Goal: Task Accomplishment & Management: Manage account settings

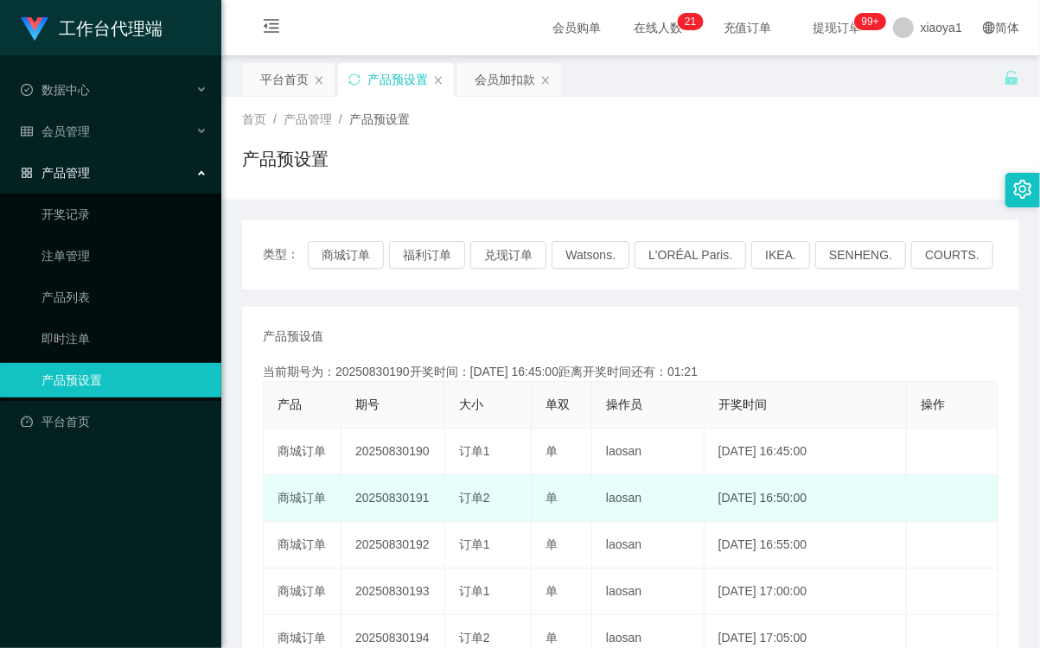
click at [391, 496] on td "20250830191" at bounding box center [393, 498] width 104 height 47
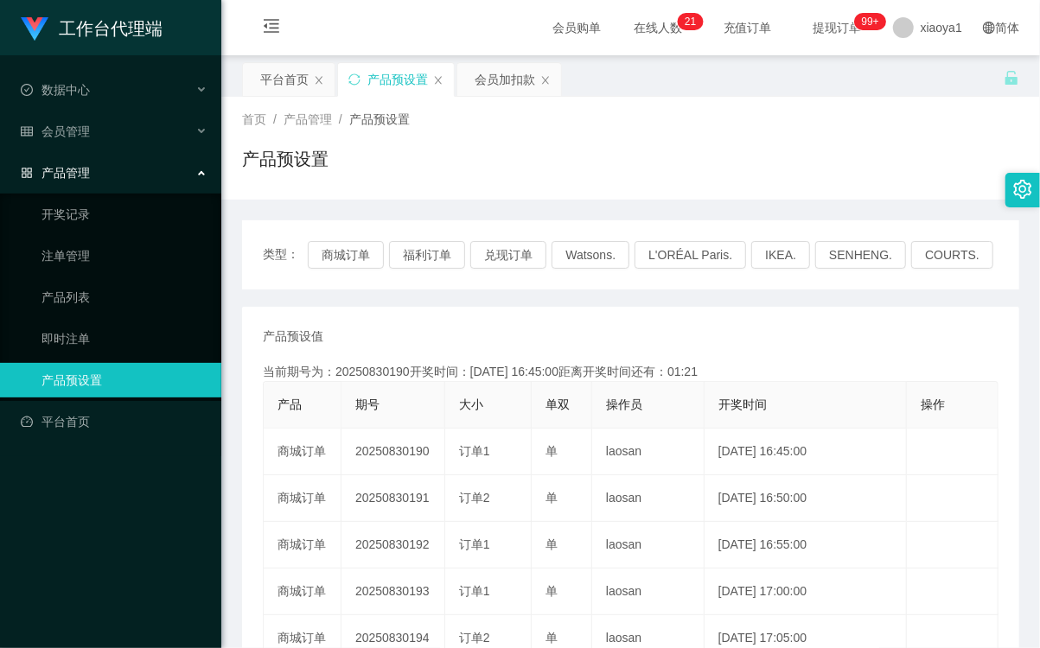
copy td "20250830191"
click at [369, 262] on button "商城订单" at bounding box center [346, 255] width 76 height 28
click at [447, 364] on div "当前期号为：20250830190开奖时间：2025-08-30 16:45:00距离开奖时间还有：00:16" at bounding box center [631, 372] width 736 height 18
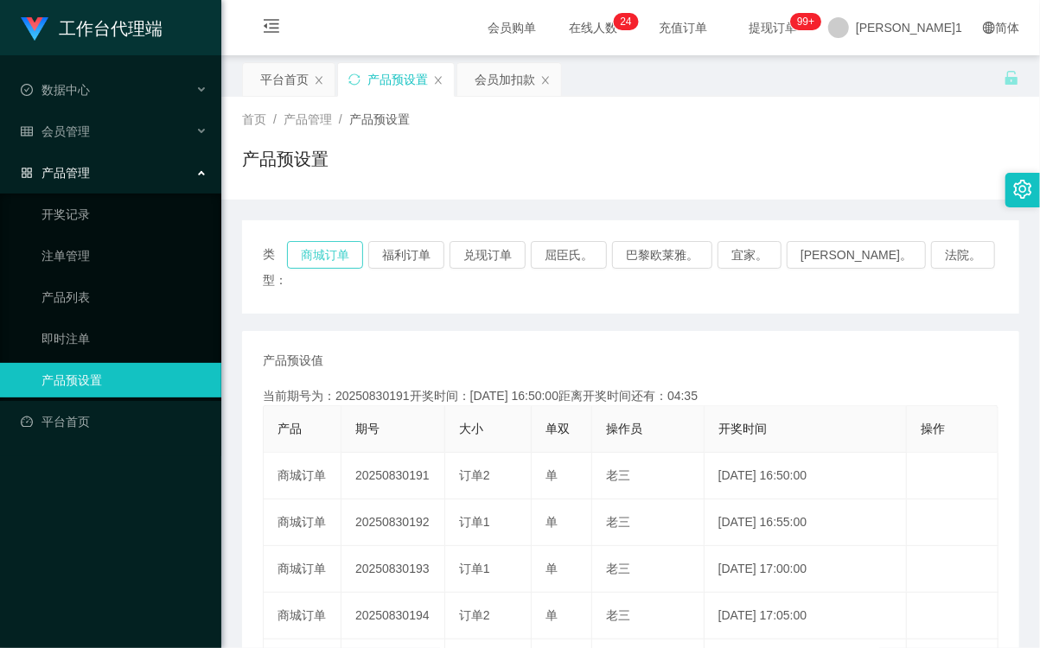
drag, startPoint x: 393, startPoint y: 266, endPoint x: 386, endPoint y: 258, distance: 11.6
click at [393, 266] on div "类型： 商城订单 福利订单 兑现订单 屈臣氏。 巴黎欧莱雅。 宜家。 [PERSON_NAME]。 法院。" at bounding box center [631, 267] width 736 height 52
click at [363, 253] on button "商城订单" at bounding box center [325, 255] width 76 height 28
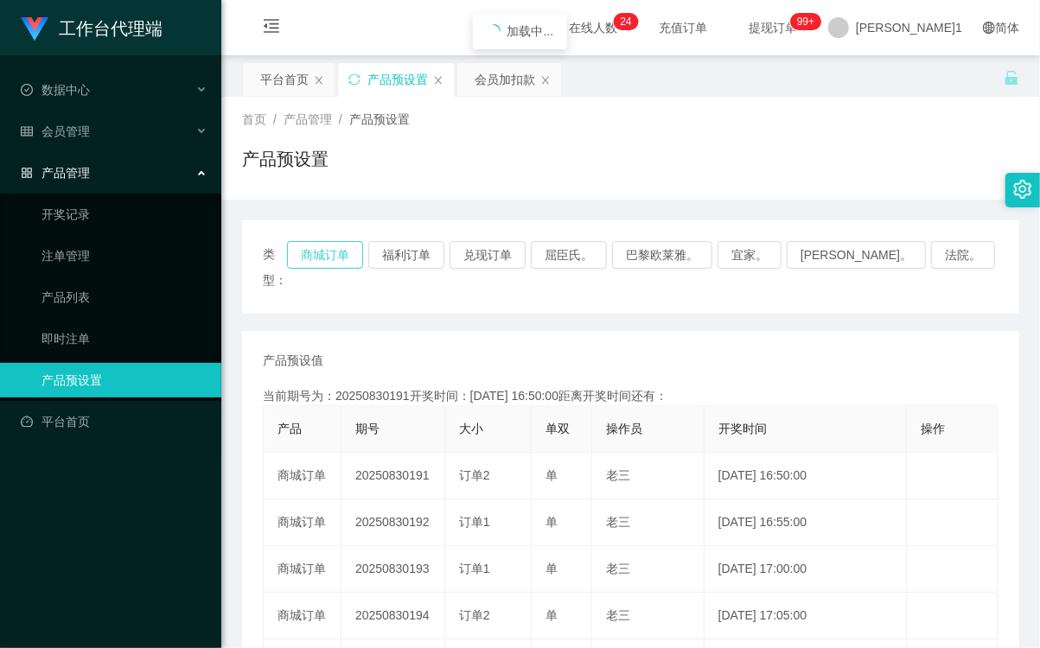
click at [363, 253] on button "商城订单" at bounding box center [325, 255] width 76 height 28
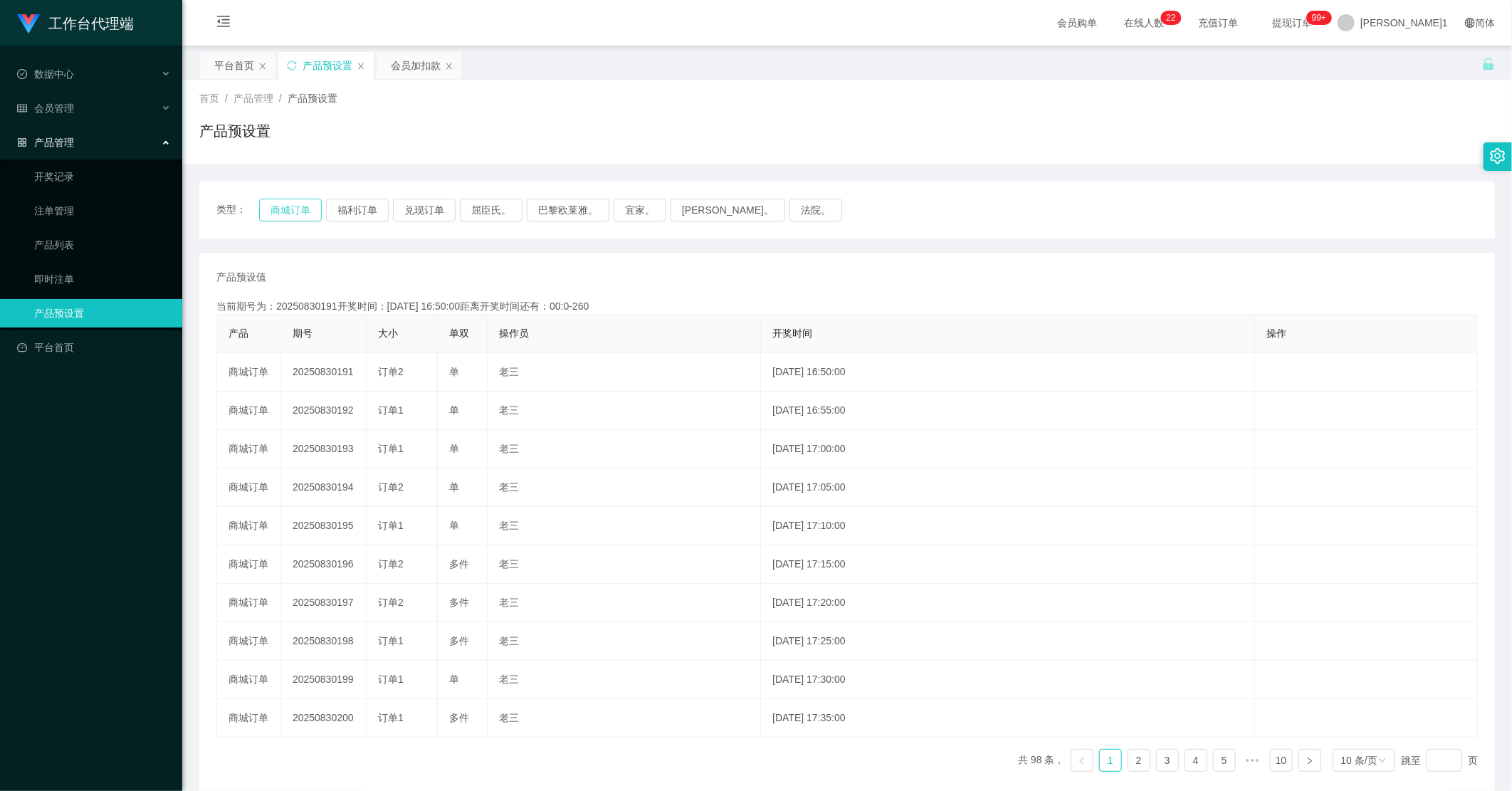
type button "k3wph"
click at [856, 16] on div "[PERSON_NAME]1" at bounding box center [1393, 22] width 128 height 45
click at [856, 60] on span "退出登录" at bounding box center [1426, 62] width 40 height 12
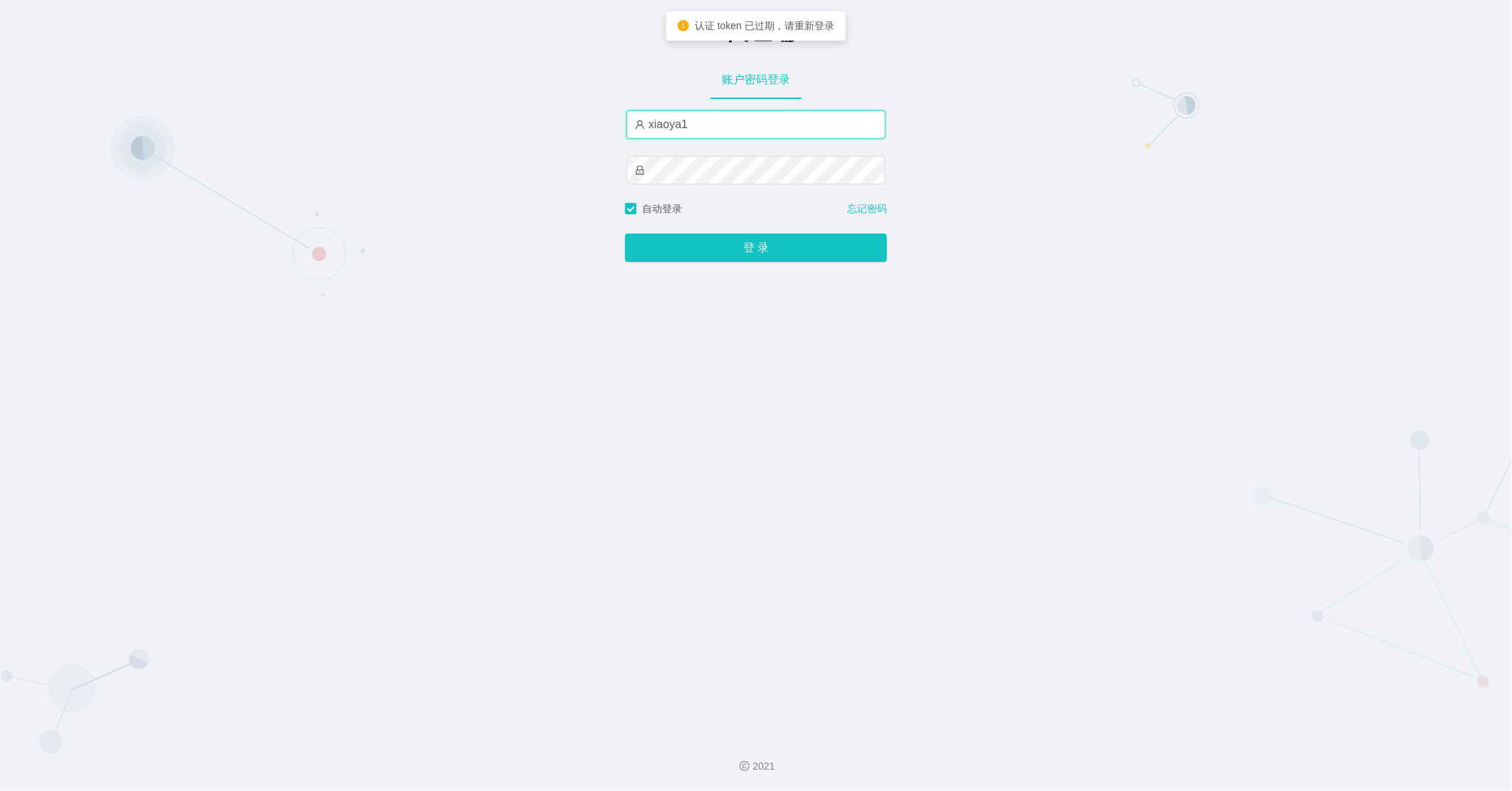
click at [744, 125] on input "xiaoya1" at bounding box center [756, 124] width 259 height 29
type input "xiaowei02"
click at [717, 243] on button "登 录" at bounding box center [756, 248] width 262 height 29
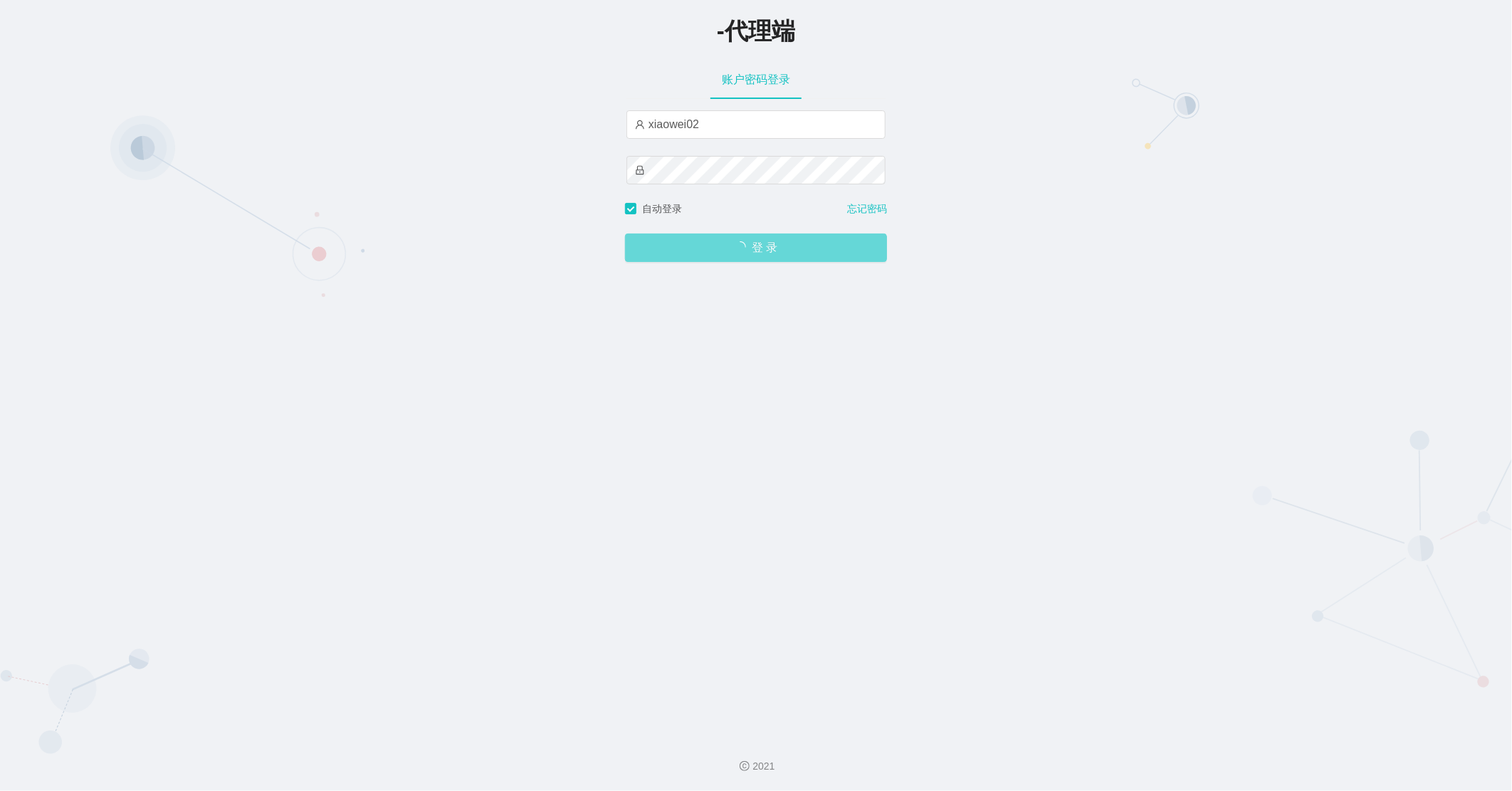
click at [708, 266] on div "-代理端 账户密码登录 xiaowei02 自动登录 忘记密码 登 录" at bounding box center [756, 363] width 1512 height 725
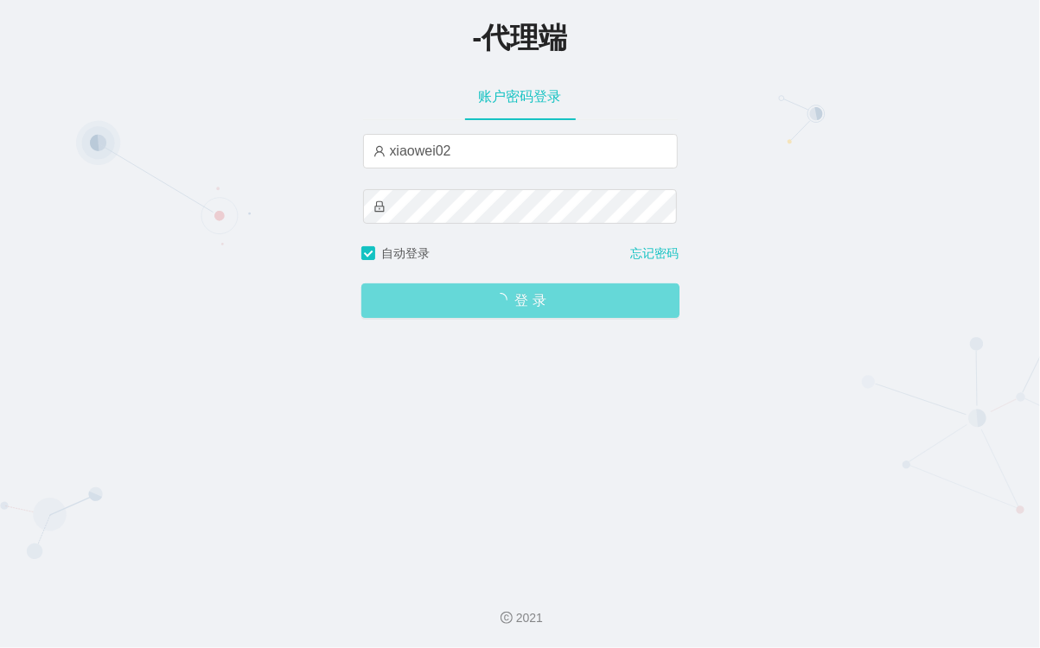
click at [563, 455] on div "-代理端 账户密码登录 xiaowei02 自动登录 忘记密码 登 录" at bounding box center [520, 284] width 1040 height 568
click at [562, 308] on span "登 录" at bounding box center [520, 301] width 318 height 14
click at [631, 283] on div "登 录" at bounding box center [520, 290] width 318 height 55
click at [594, 647] on html "-代理端 账户密码登录 xiaowei02 自动登录 忘记密码 登 录 2021" at bounding box center [520, 324] width 1040 height 648
drag, startPoint x: 753, startPoint y: 230, endPoint x: 712, endPoint y: 260, distance: 50.7
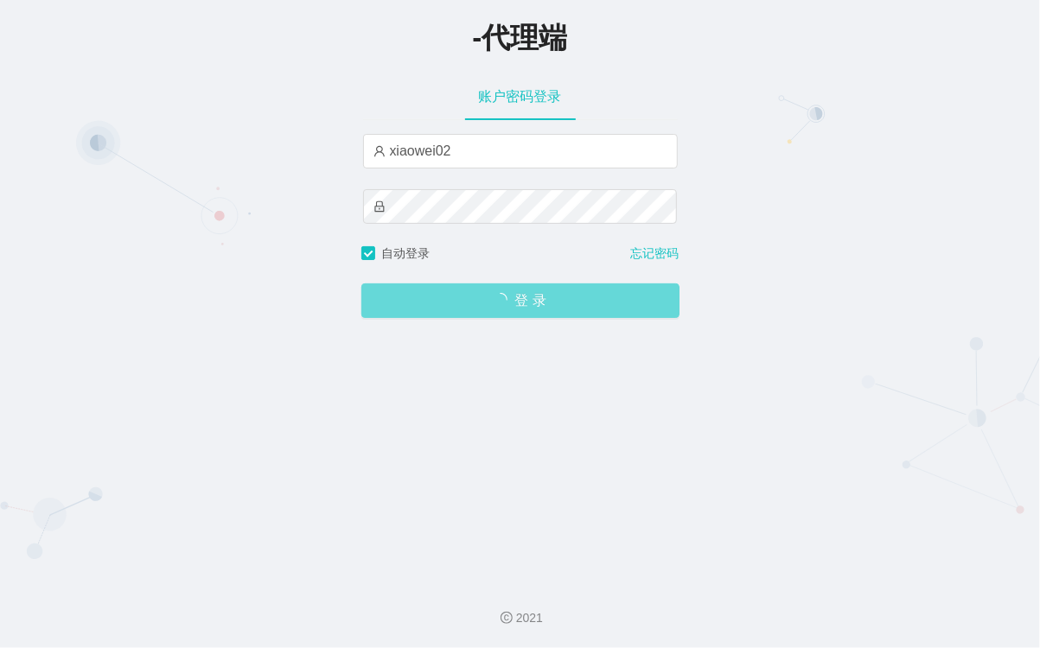
click at [748, 233] on div "-代理端 账户密码登录 xiaowei02 自动登录 忘记密码 登 录" at bounding box center [520, 284] width 1040 height 568
click at [601, 314] on div "登 录" at bounding box center [520, 290] width 318 height 55
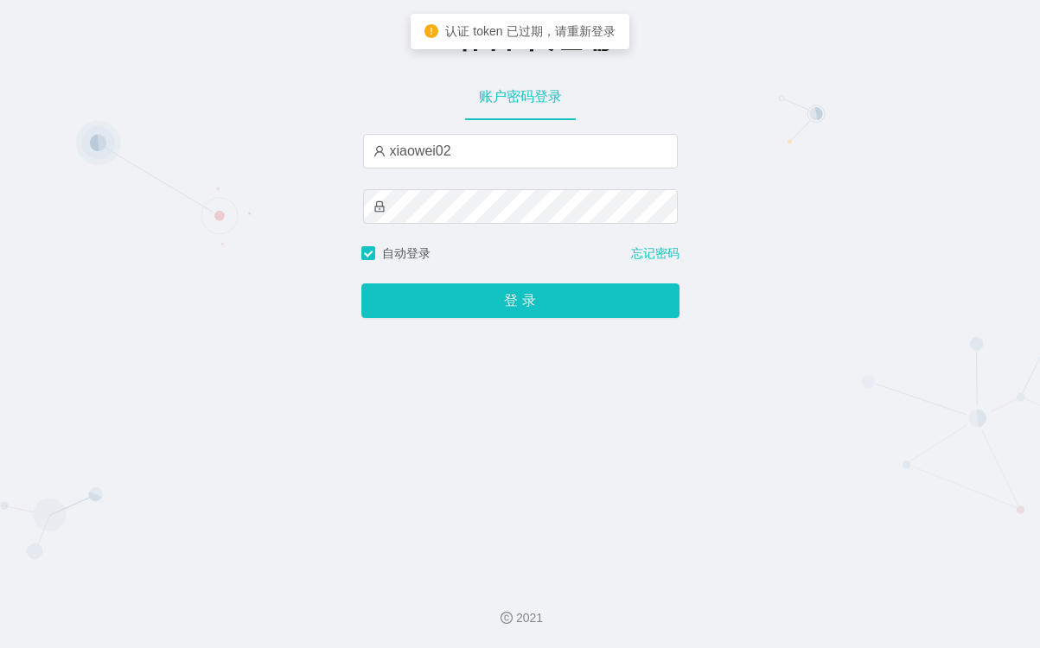
click at [473, 301] on button "登 录" at bounding box center [520, 301] width 318 height 35
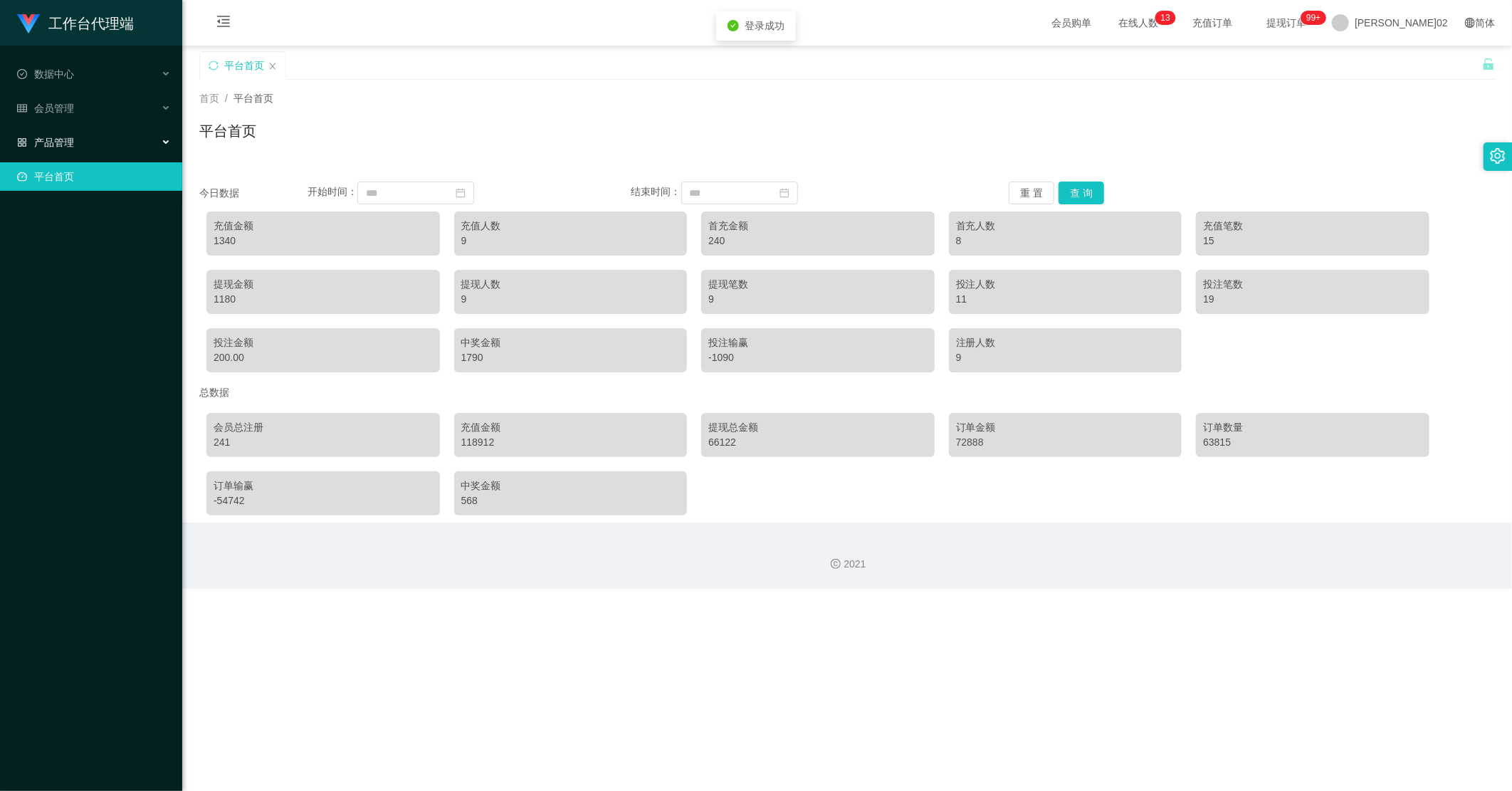
drag, startPoint x: 116, startPoint y: 140, endPoint x: 101, endPoint y: 201, distance: 62.8
click at [116, 140] on div "产品管理" at bounding box center [91, 143] width 182 height 29
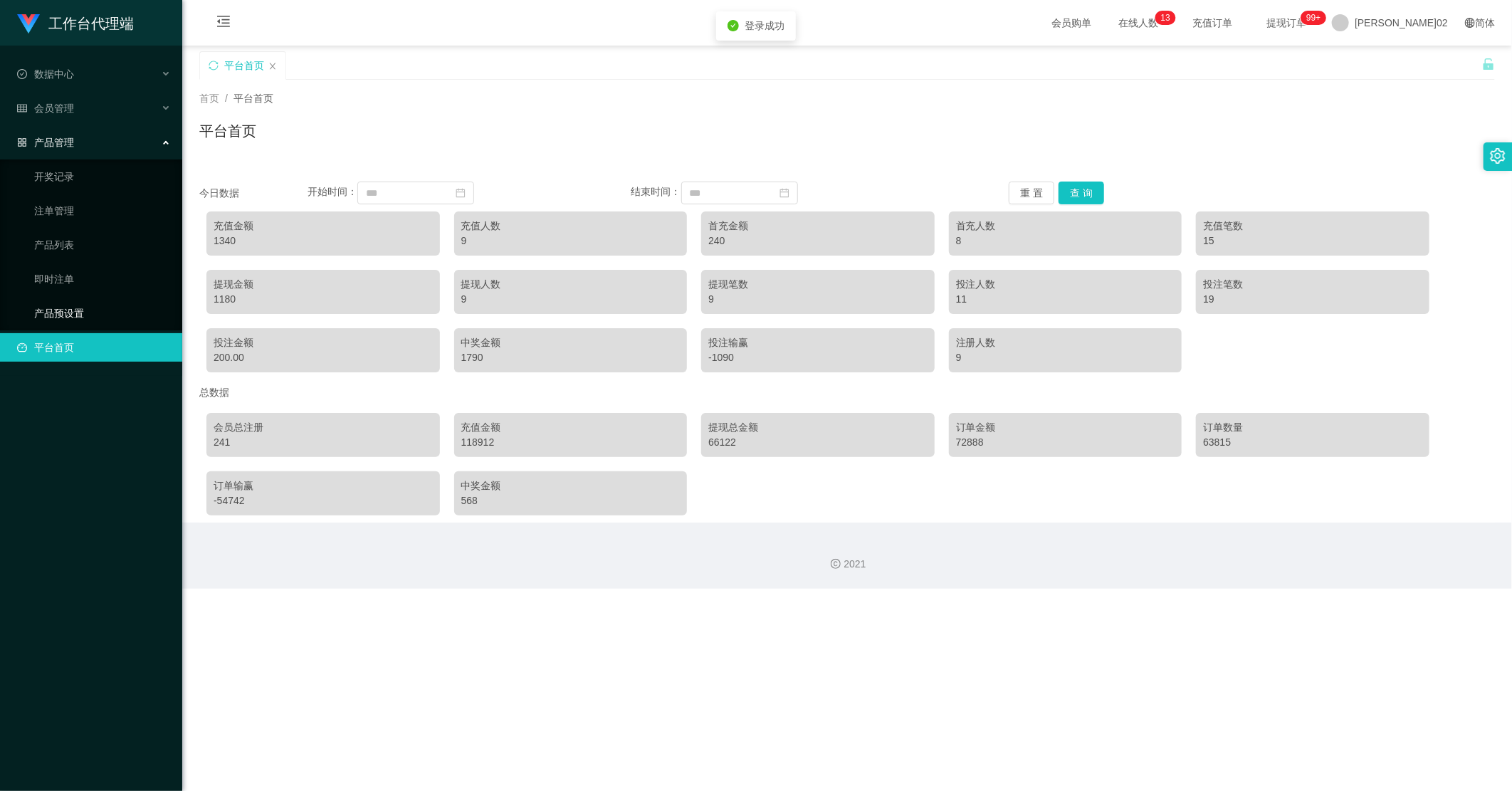
click at [80, 311] on link "产品预设置" at bounding box center [102, 313] width 137 height 29
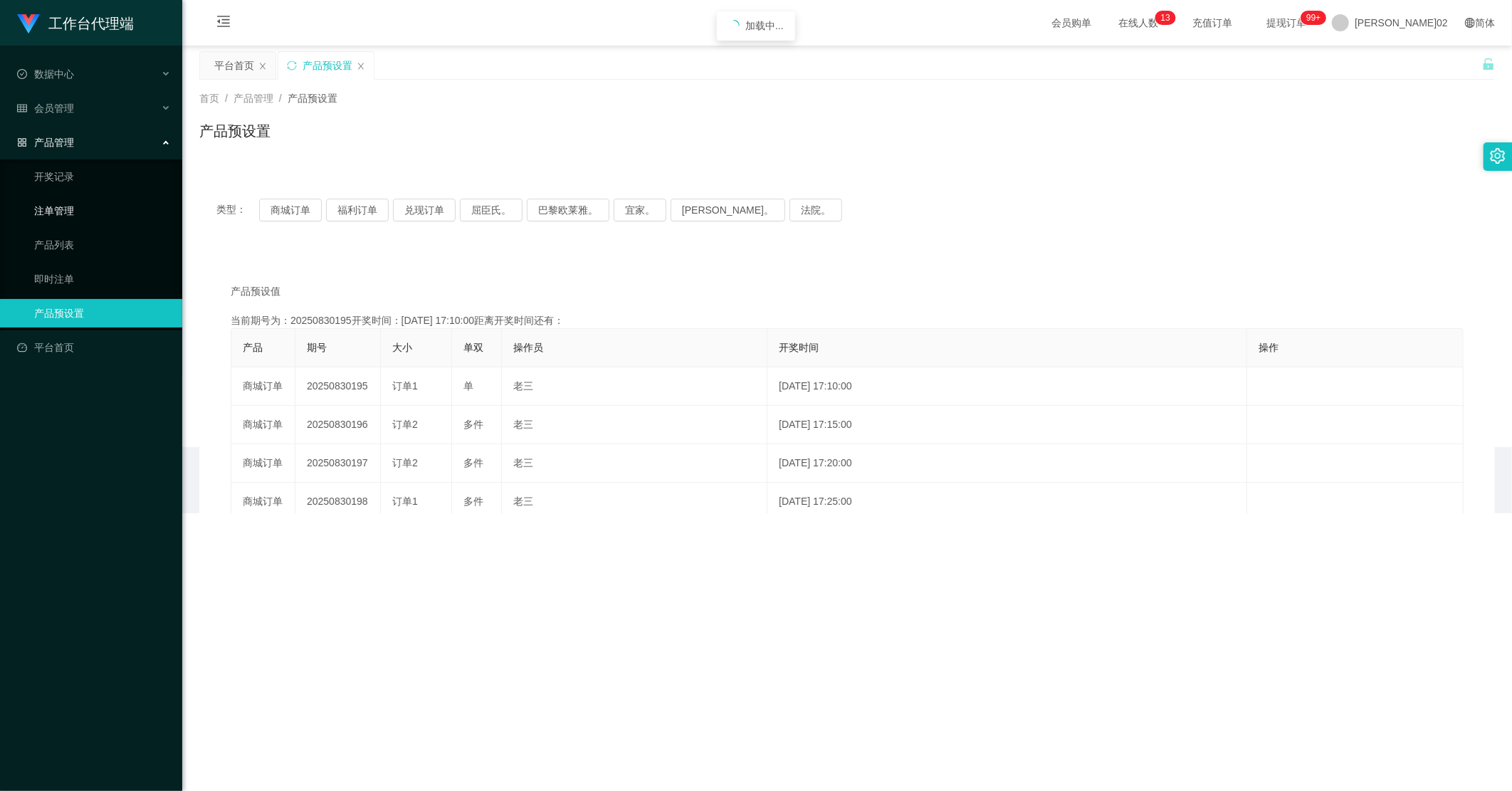
click at [84, 208] on link "注单管理" at bounding box center [102, 211] width 137 height 29
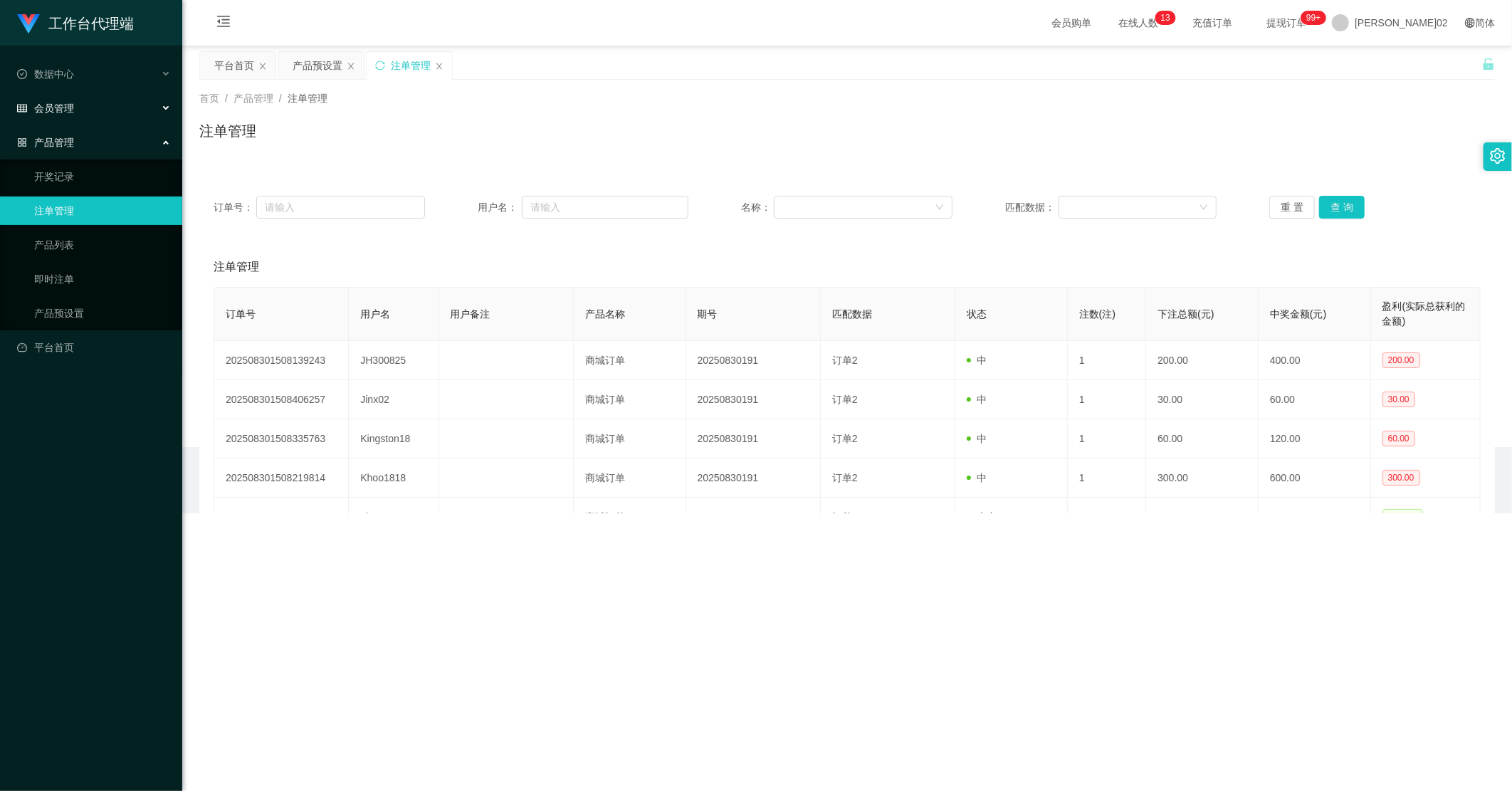
click at [101, 110] on div "会员管理" at bounding box center [91, 108] width 182 height 29
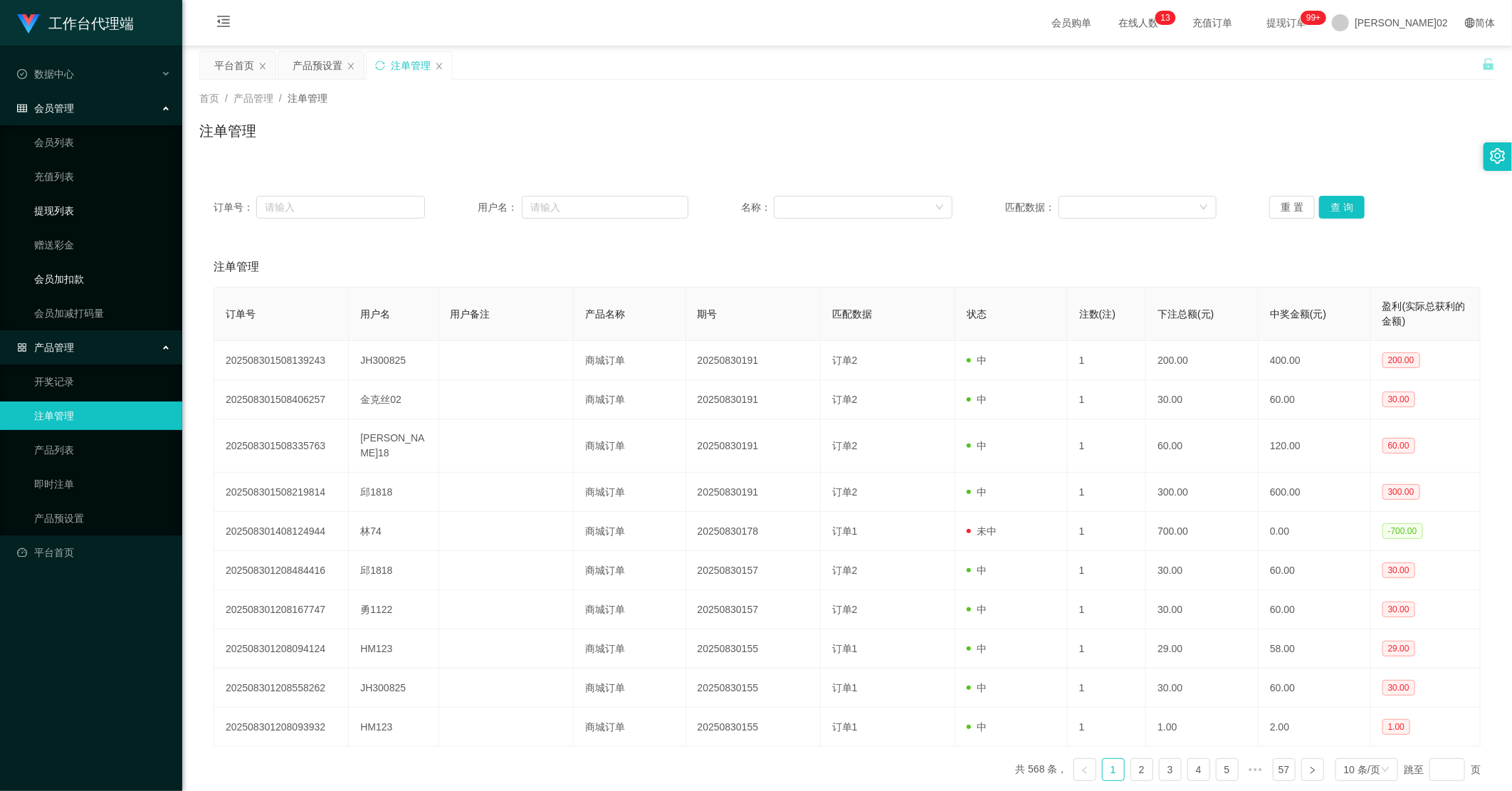
drag, startPoint x: 96, startPoint y: 272, endPoint x: 72, endPoint y: 203, distance: 73.1
click at [94, 271] on link "会员加扣款" at bounding box center [102, 279] width 137 height 29
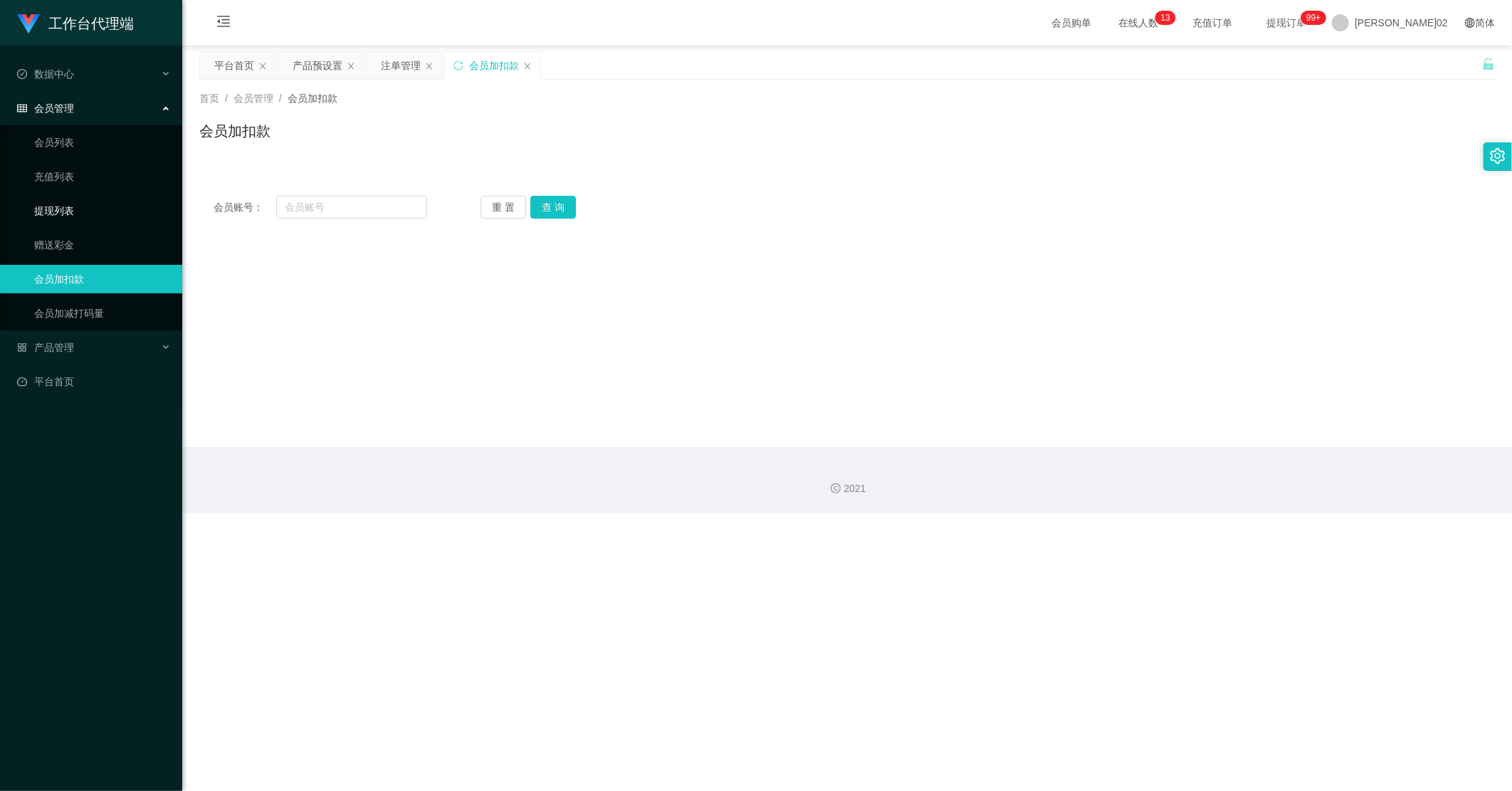
click at [68, 198] on link "提现列表" at bounding box center [102, 211] width 137 height 29
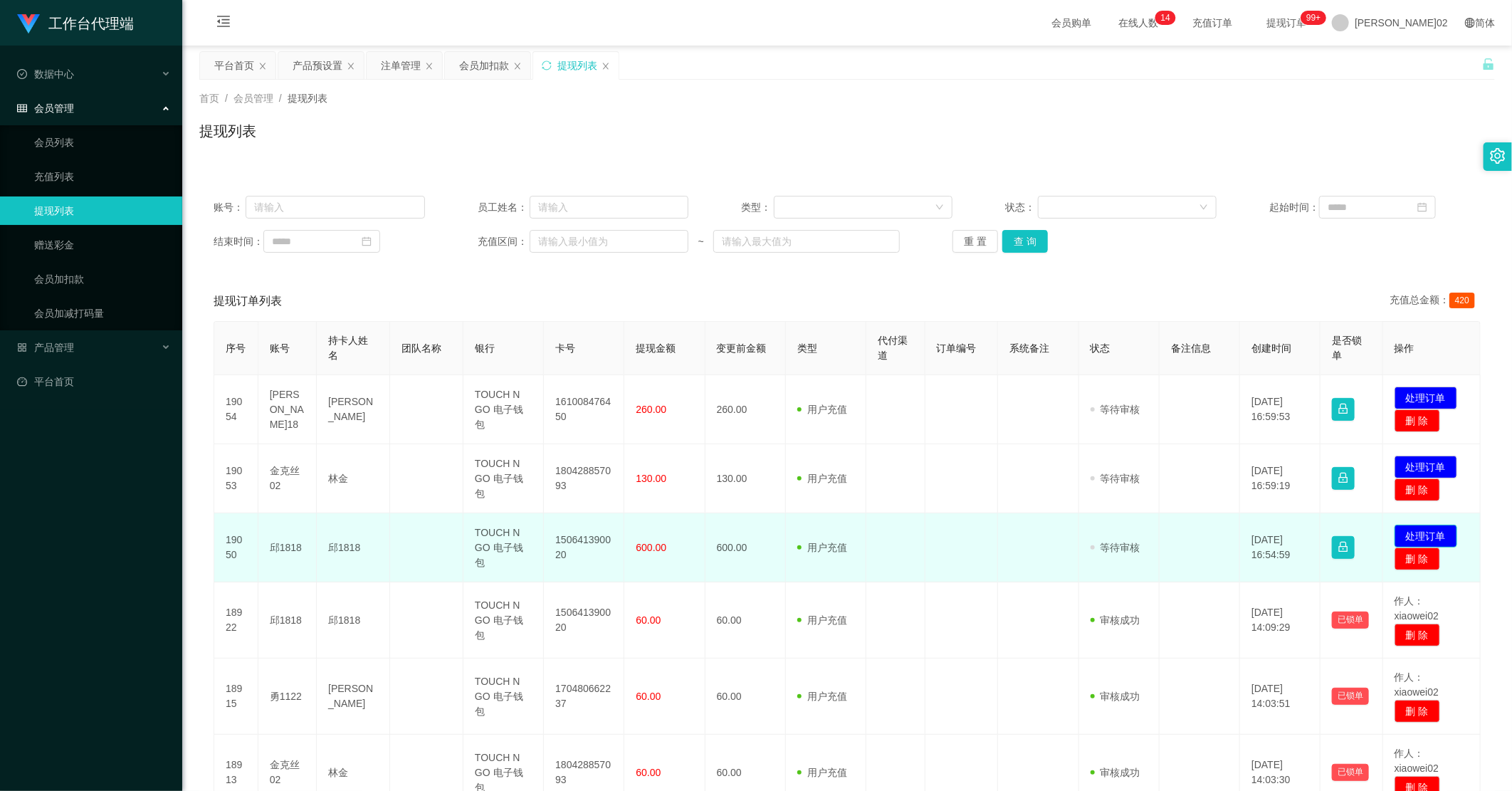
click at [856, 533] on button "处理订单" at bounding box center [1426, 536] width 63 height 23
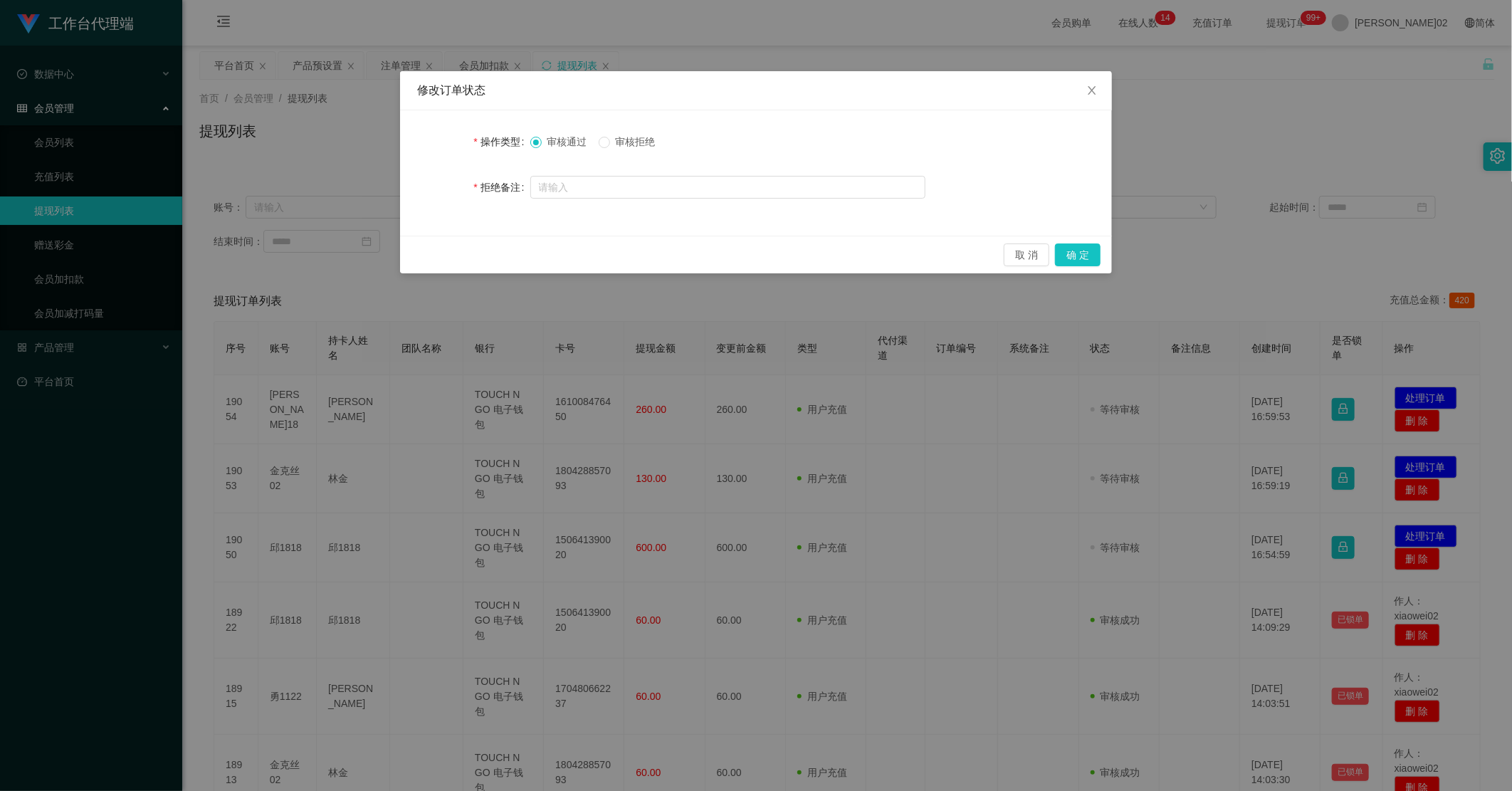
click at [613, 138] on span "审核拒绝" at bounding box center [636, 142] width 51 height 12
click at [603, 179] on input "text" at bounding box center [728, 188] width 395 height 23
type input "由于你未按照要求购单，本次提现不予通过"
click at [856, 248] on button "确 定" at bounding box center [1077, 255] width 45 height 23
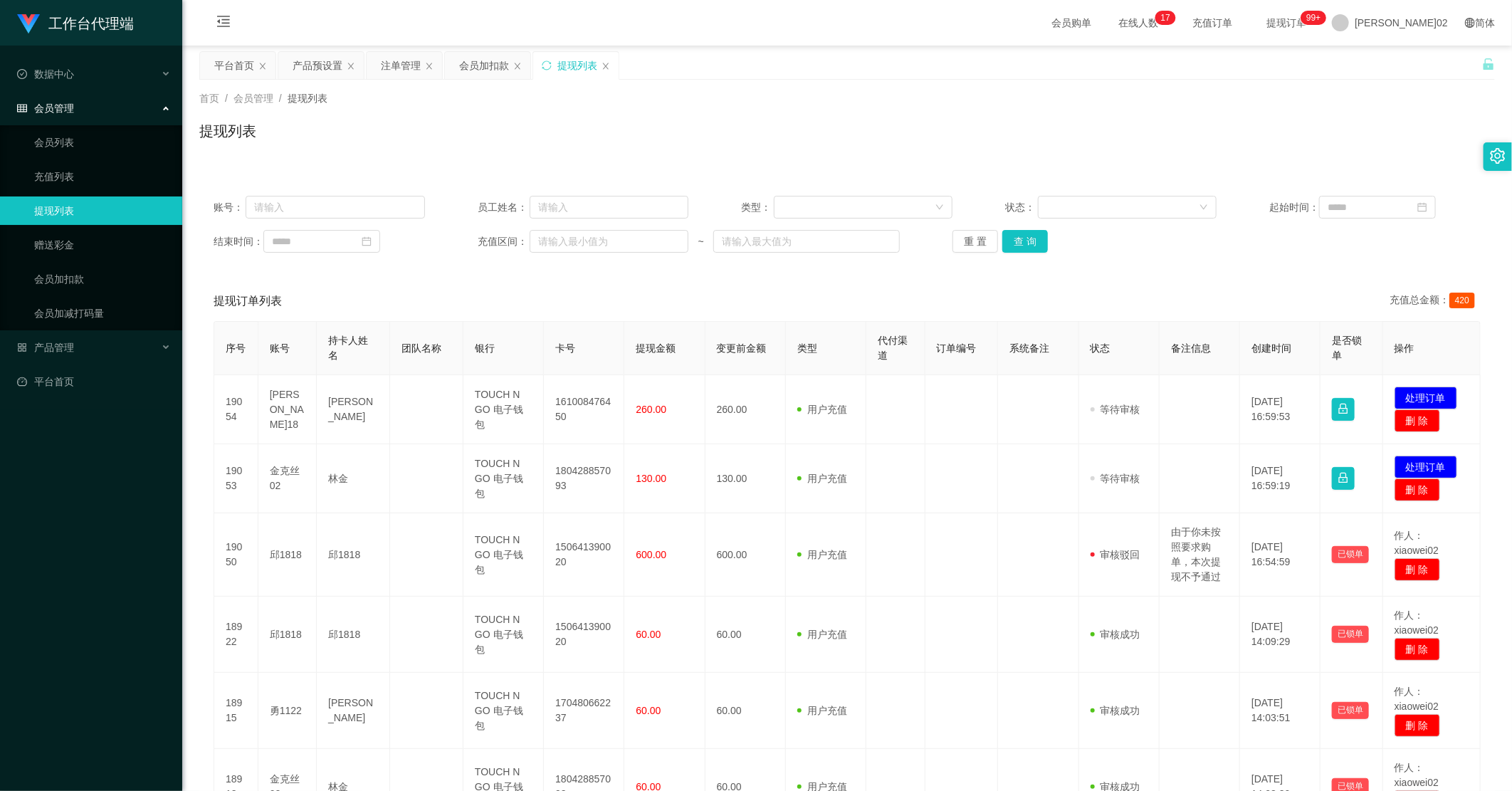
click at [856, 313] on div "提现订单列表 充值总金额： 420" at bounding box center [847, 301] width 1267 height 40
click at [856, 227] on div "账号： 员工姓名： 类型： 状态： 起始时间： 结束时间： 充值区间： ~ 重 置 查 询" at bounding box center [847, 224] width 1295 height 86
click at [856, 237] on button "重 置" at bounding box center [975, 241] width 45 height 23
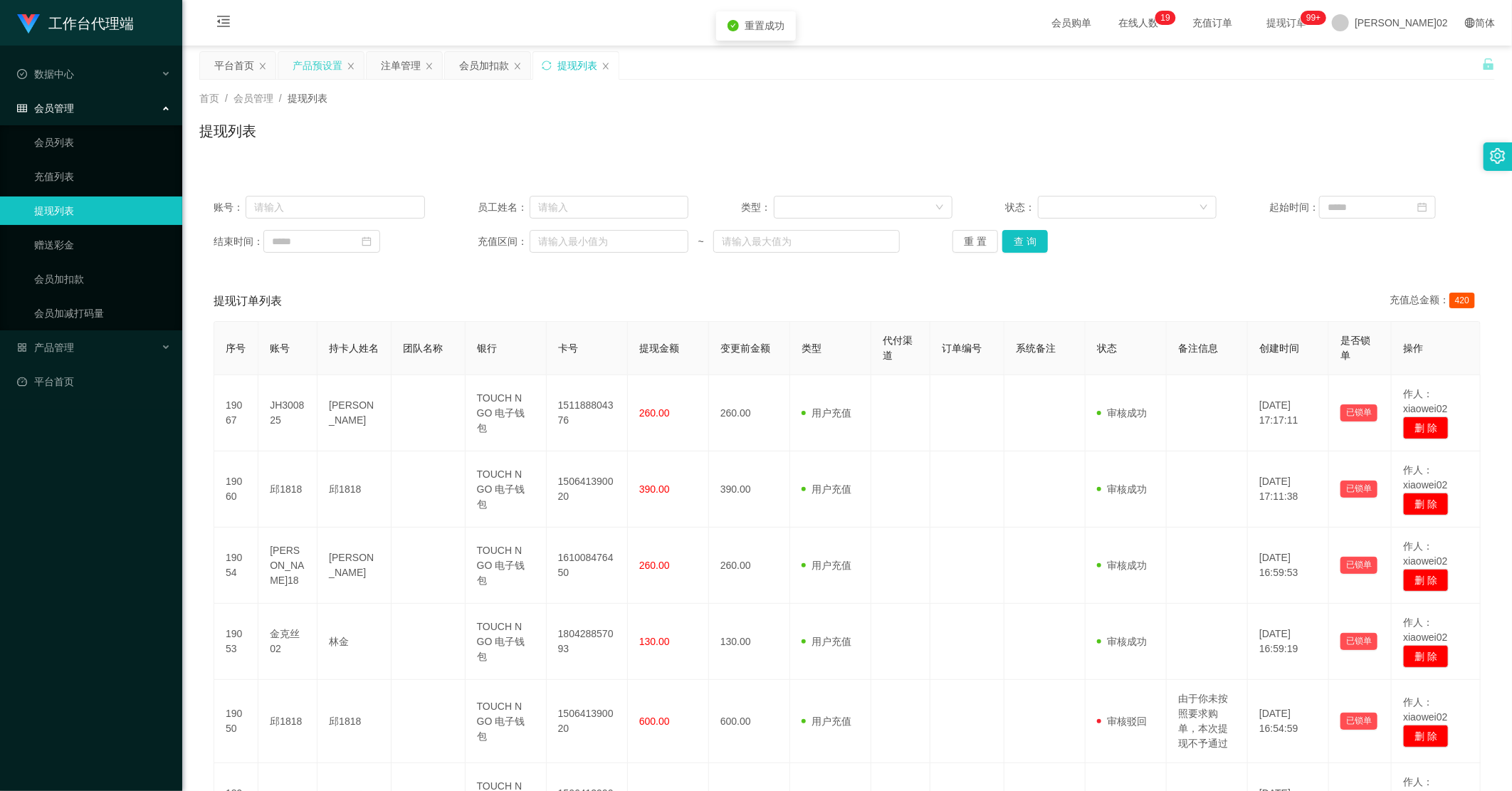
click at [309, 60] on div "产品预设置" at bounding box center [317, 65] width 50 height 27
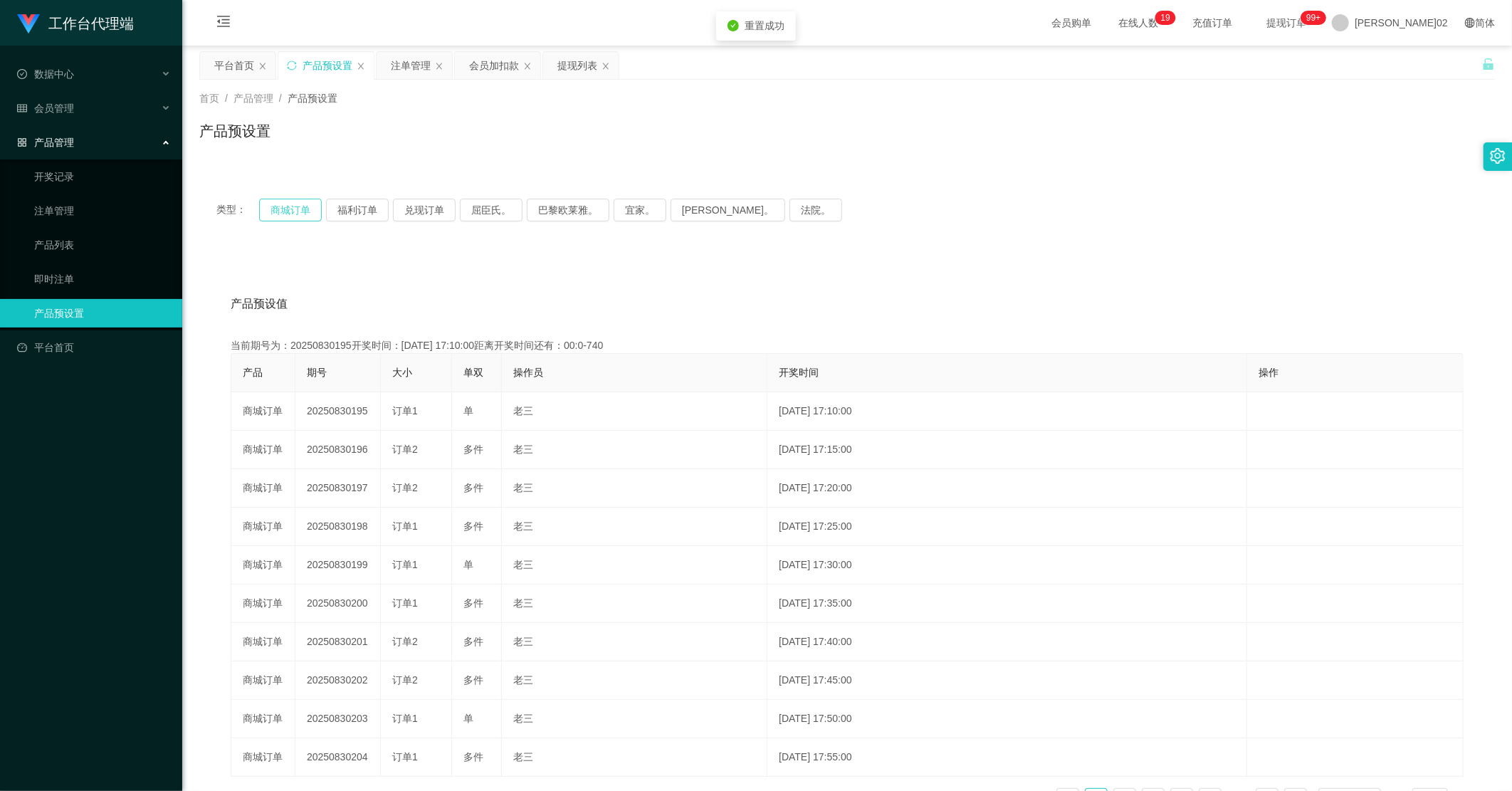
drag, startPoint x: 318, startPoint y: 210, endPoint x: 310, endPoint y: 210, distance: 8.0
click at [310, 210] on button "商城订单" at bounding box center [291, 210] width 63 height 23
click at [310, 210] on button "商城订单" at bounding box center [291, 210] width 63 height 23
click at [518, 330] on div "产品预设值 添加期号 当前期号为：20250830198开奖时间：2025-08-30 17:25:00距离开奖时间还有：00:52 产品 期号 大小 单双 …" at bounding box center [847, 554] width 1262 height 539
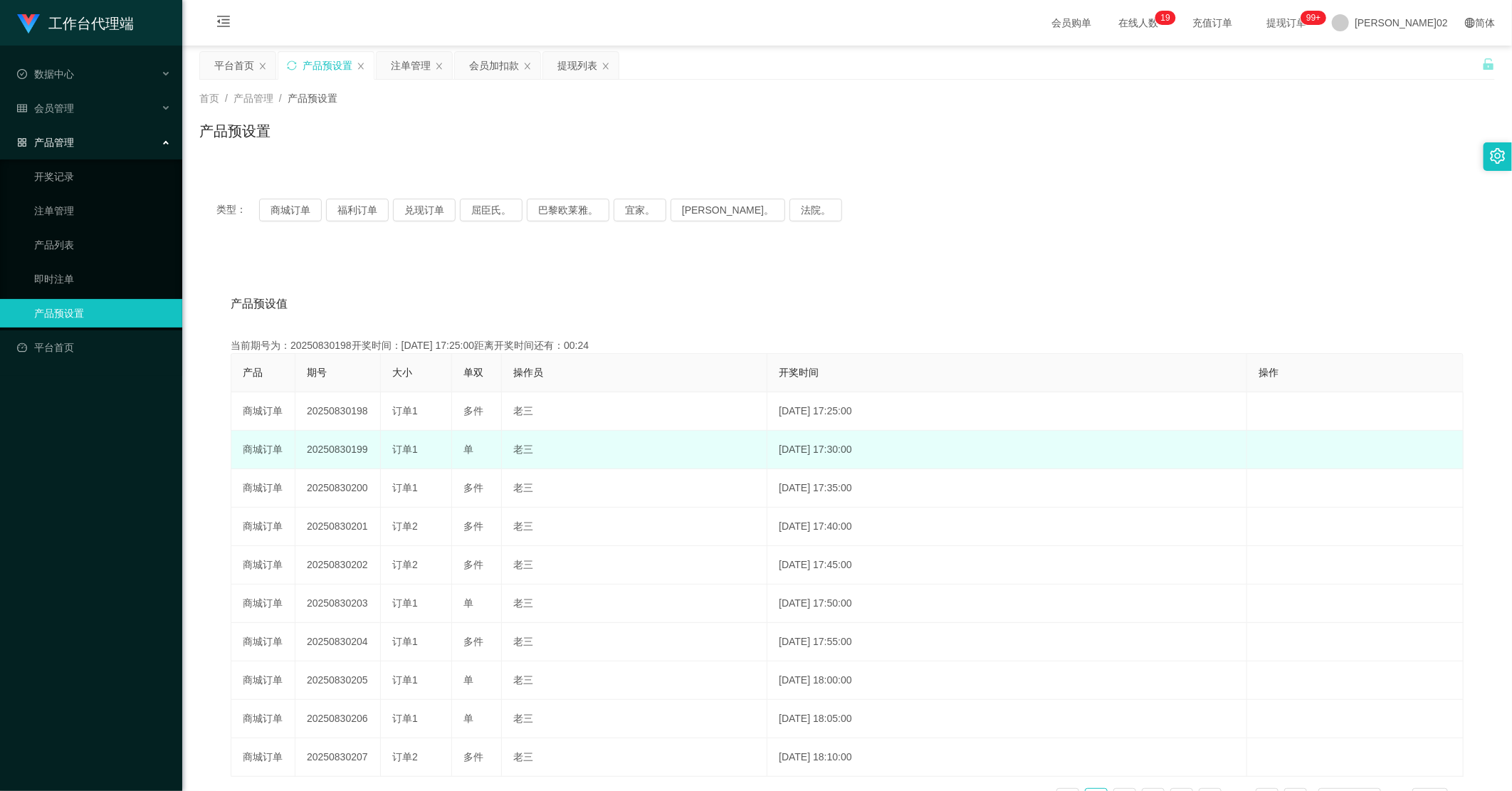
click at [334, 447] on td "20250830199" at bounding box center [338, 450] width 86 height 39
copy td "20250830199"
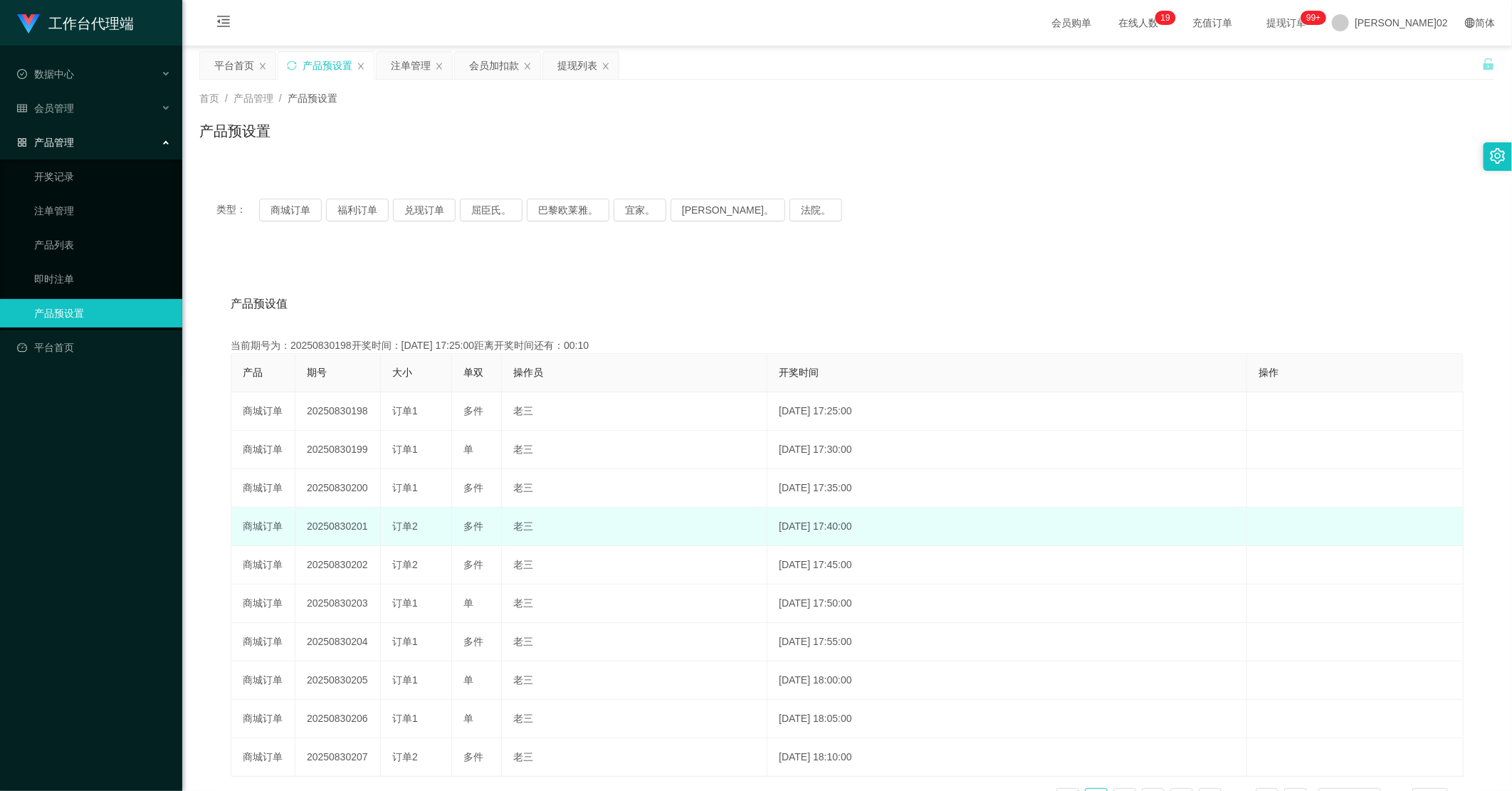
click at [431, 517] on td "订单2" at bounding box center [416, 527] width 71 height 39
